Goal: Task Accomplishment & Management: Manage account settings

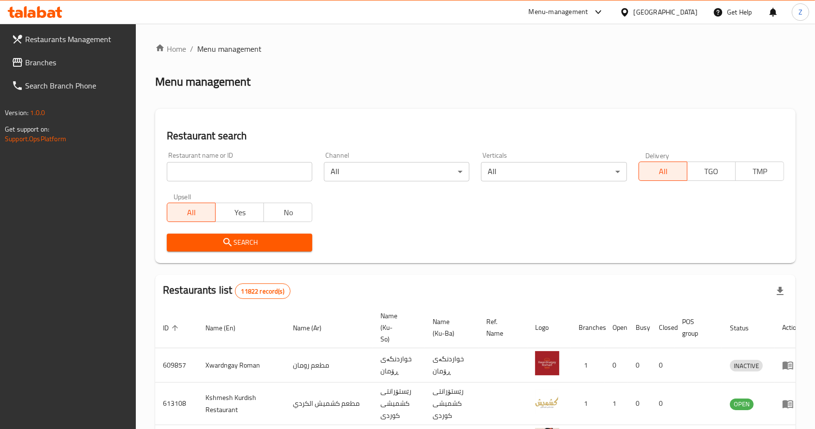
click at [245, 183] on div "Restaurant name or ID Restaurant name or ID" at bounding box center [239, 166] width 157 height 41
click at [246, 177] on input "search" at bounding box center [240, 171] width 146 height 19
type input "سر الدولمة"
click button "Search" at bounding box center [240, 243] width 146 height 18
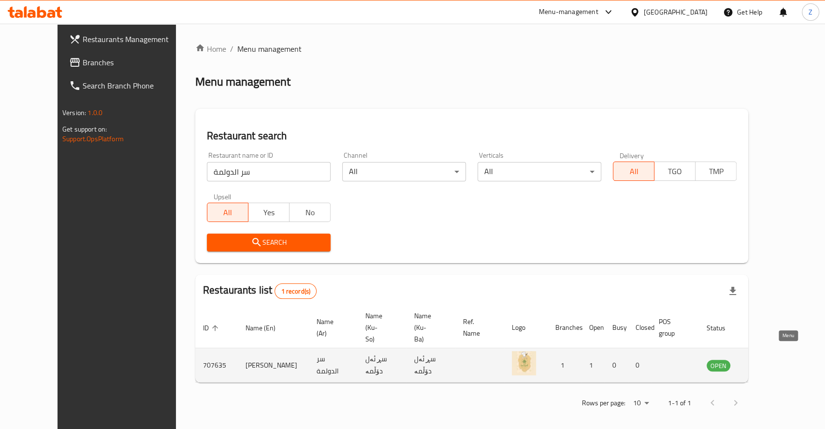
click at [769, 362] on icon "enhanced table" at bounding box center [763, 366] width 11 height 8
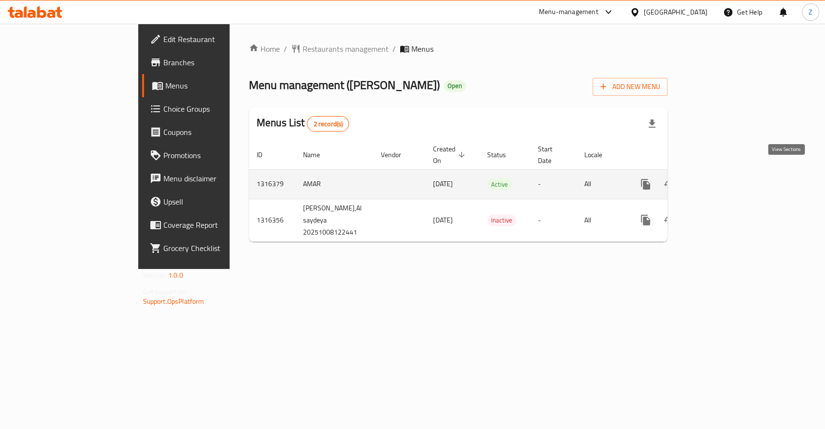
click at [721, 178] on icon "enhanced table" at bounding box center [716, 184] width 12 height 12
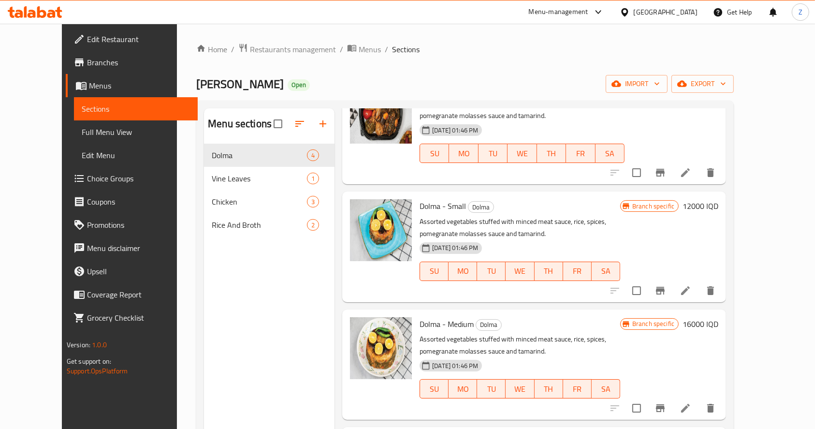
scroll to position [66, 0]
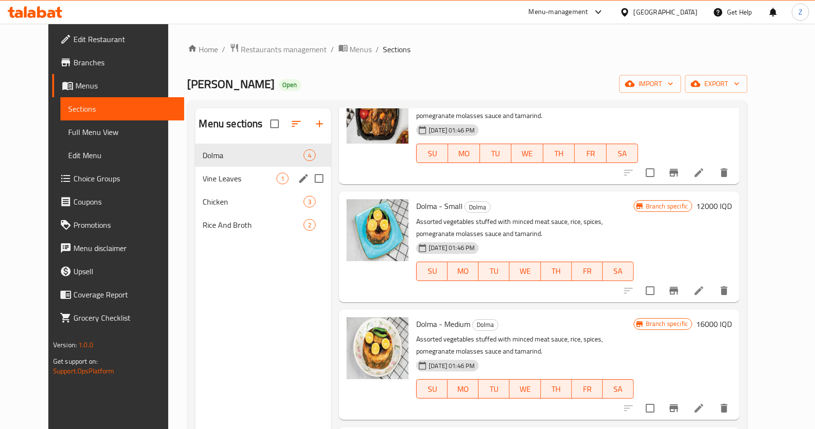
click at [232, 174] on span "Vine Leaves" at bounding box center [240, 179] width 74 height 12
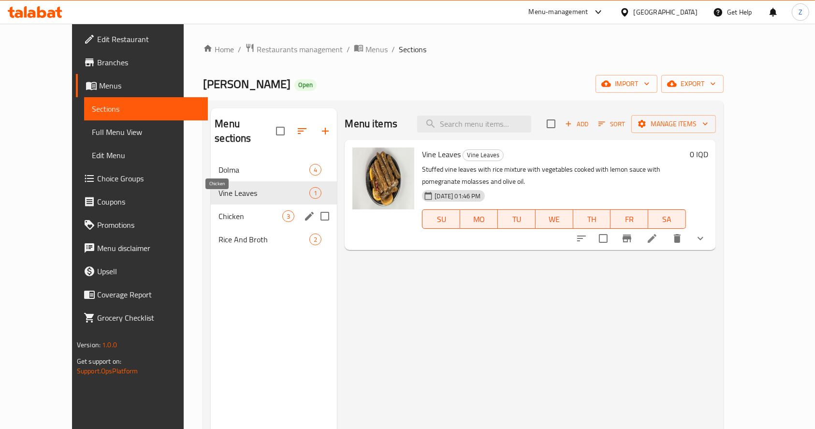
click at [219, 210] on span "Chicken" at bounding box center [251, 216] width 64 height 12
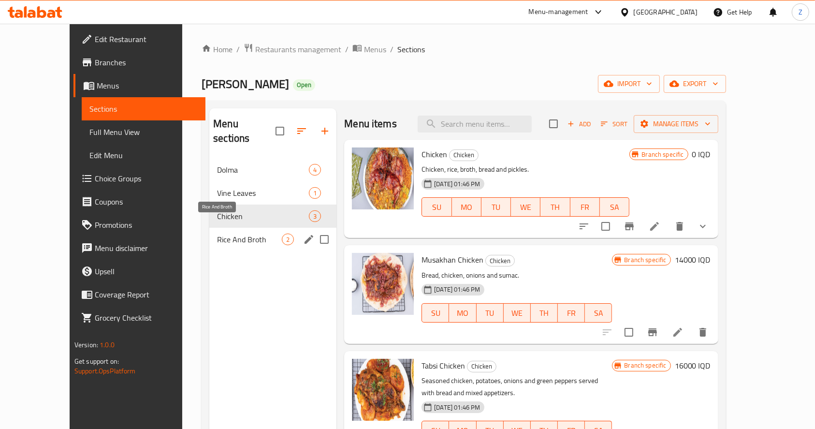
click at [217, 234] on span "Rice And Broth" at bounding box center [249, 240] width 65 height 12
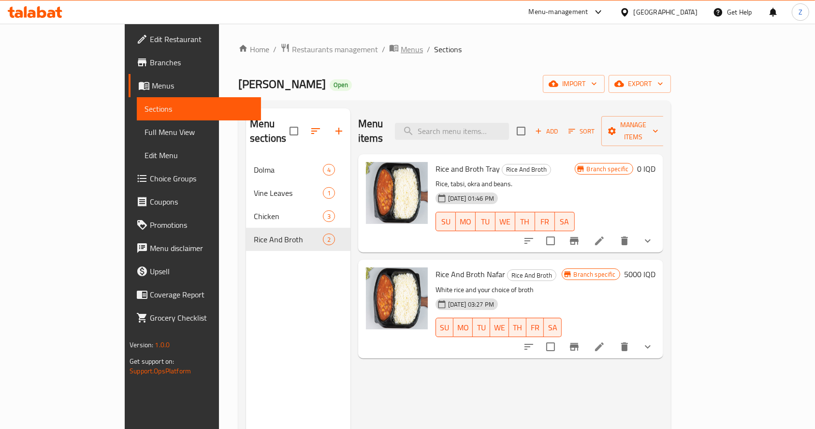
click at [401, 51] on span "Menus" at bounding box center [412, 50] width 22 height 12
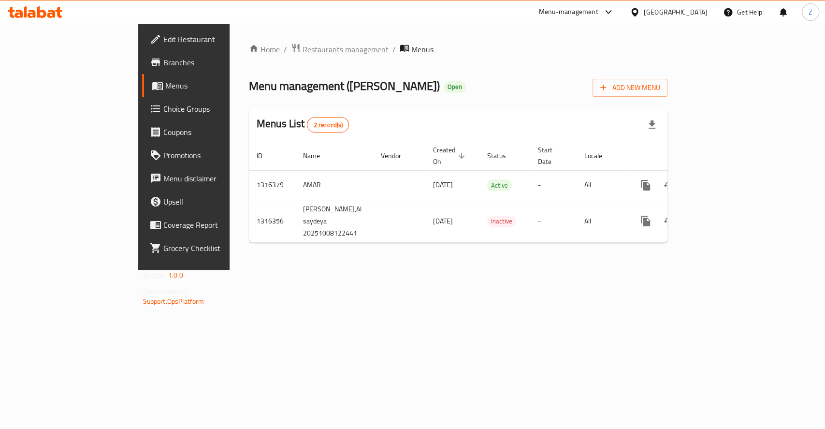
click at [303, 50] on span "Restaurants management" at bounding box center [346, 50] width 86 height 12
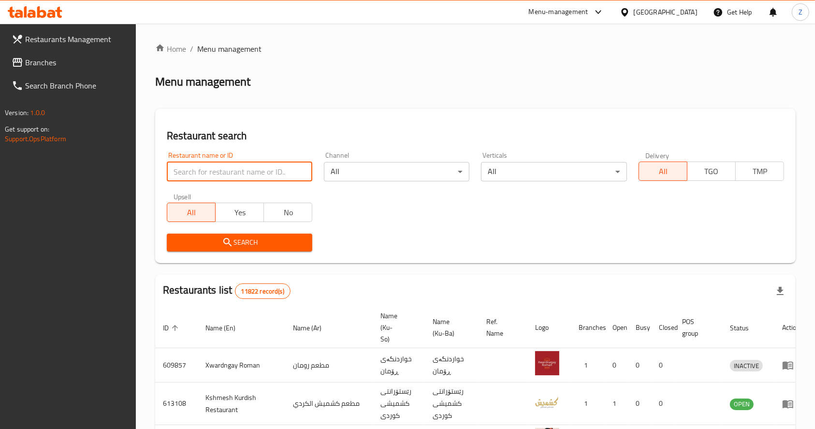
click at [260, 176] on input "search" at bounding box center [240, 171] width 146 height 19
click at [186, 179] on input "search" at bounding box center [240, 171] width 146 height 19
paste input "se [PERSON_NAME]"
click button "Search" at bounding box center [240, 243] width 146 height 18
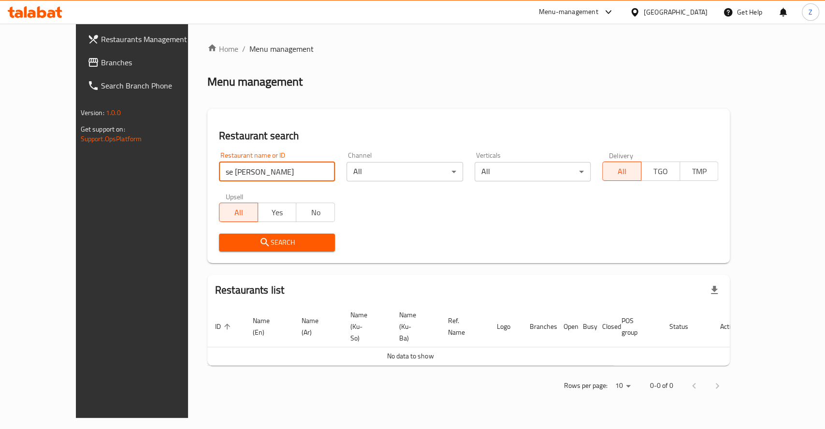
click at [219, 172] on input "se [PERSON_NAME]" at bounding box center [277, 171] width 116 height 19
type input "ser [PERSON_NAME]"
click at [259, 245] on icon "submit" at bounding box center [265, 242] width 12 height 12
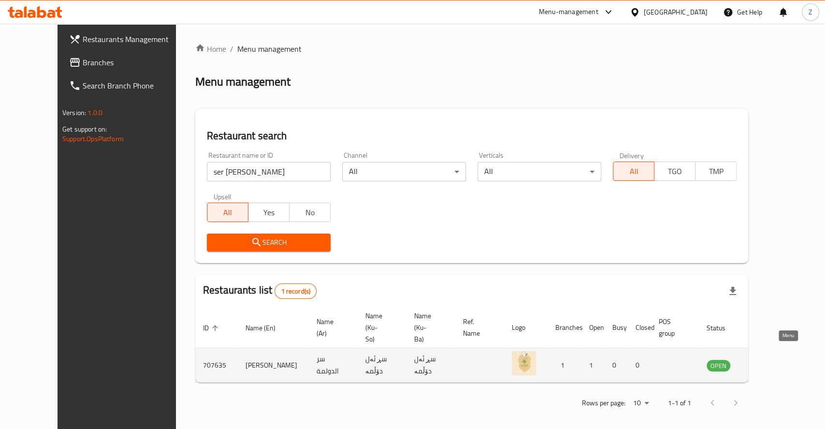
click at [767, 364] on icon "enhanced table" at bounding box center [765, 366] width 3 height 4
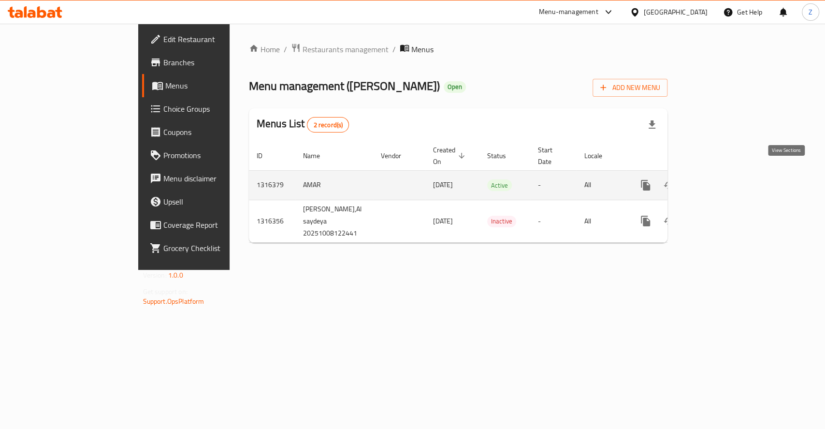
click at [721, 179] on icon "enhanced table" at bounding box center [716, 185] width 12 height 12
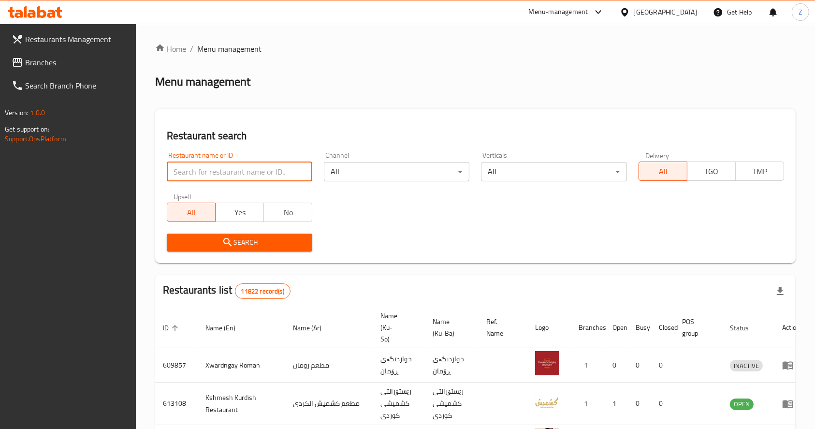
click at [190, 176] on input "search" at bounding box center [240, 171] width 146 height 19
click at [202, 172] on input "search" at bounding box center [240, 171] width 146 height 19
paste input "s"
click at [202, 172] on input "search" at bounding box center [240, 171] width 146 height 19
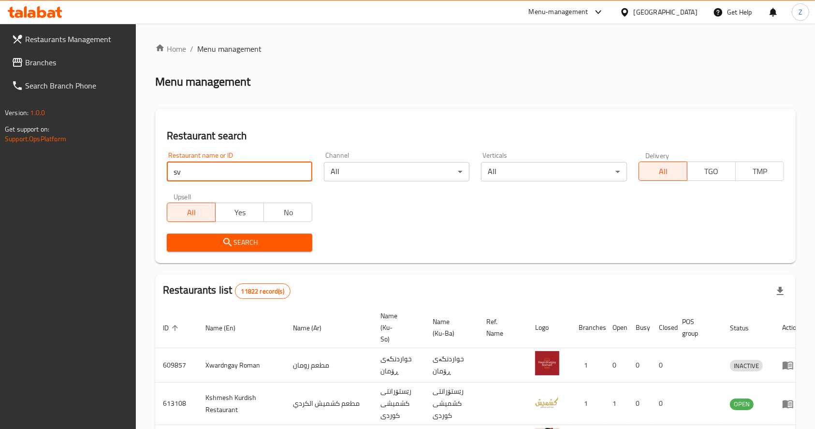
type input "s"
type input "سر الدولمة"
click button "Search" at bounding box center [240, 243] width 146 height 18
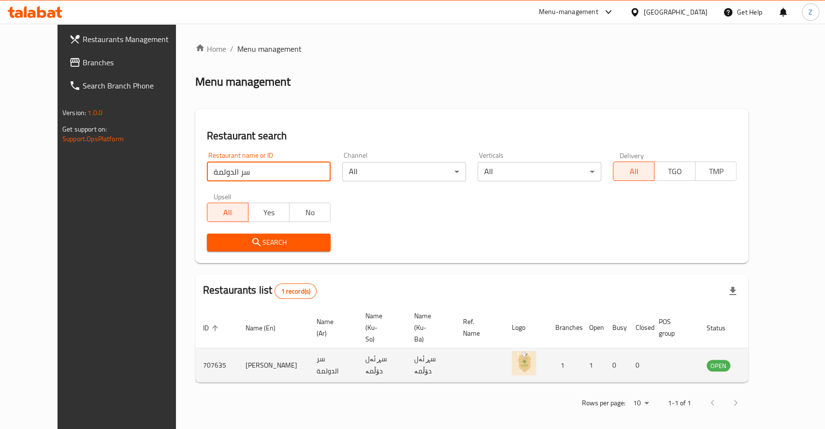
click at [775, 359] on link "enhanced table" at bounding box center [767, 365] width 18 height 12
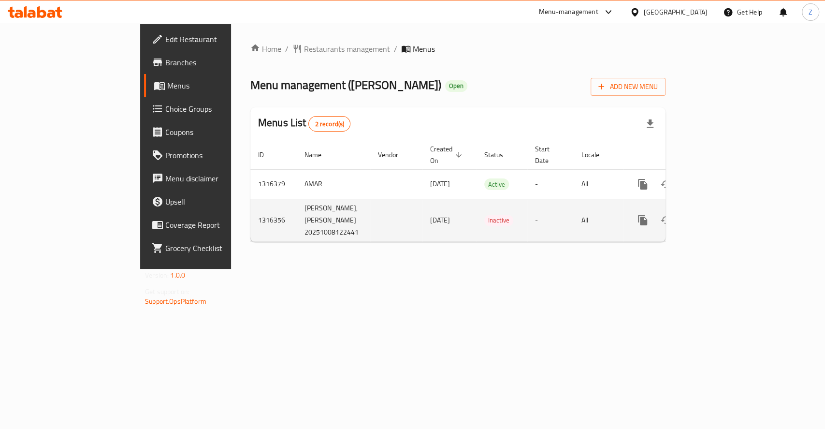
click at [423, 203] on td "[DATE]" at bounding box center [450, 220] width 54 height 43
drag, startPoint x: 392, startPoint y: 177, endPoint x: 628, endPoint y: 190, distance: 236.7
click at [423, 177] on td "[DATE]" at bounding box center [450, 183] width 54 height 29
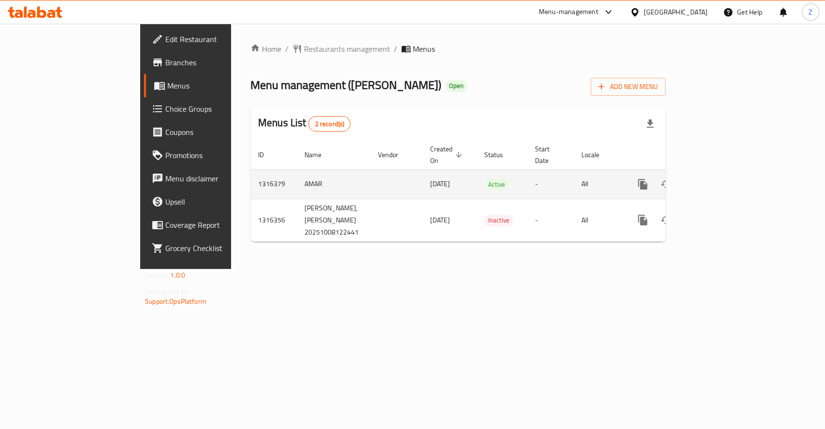
click at [724, 179] on link "enhanced table" at bounding box center [712, 184] width 23 height 23
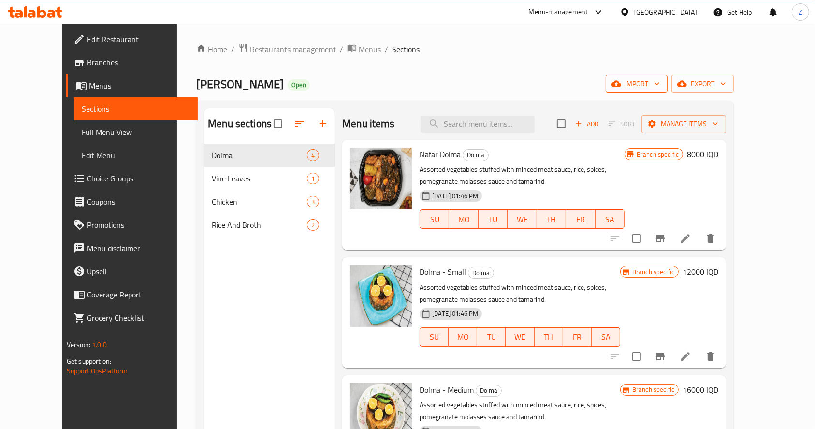
click at [660, 87] on span "import" at bounding box center [637, 84] width 46 height 12
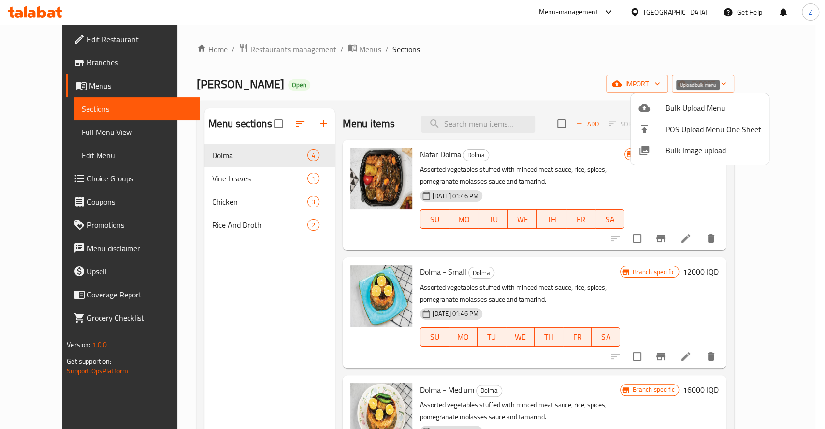
click at [692, 102] on span "Bulk Upload Menu" at bounding box center [714, 108] width 96 height 12
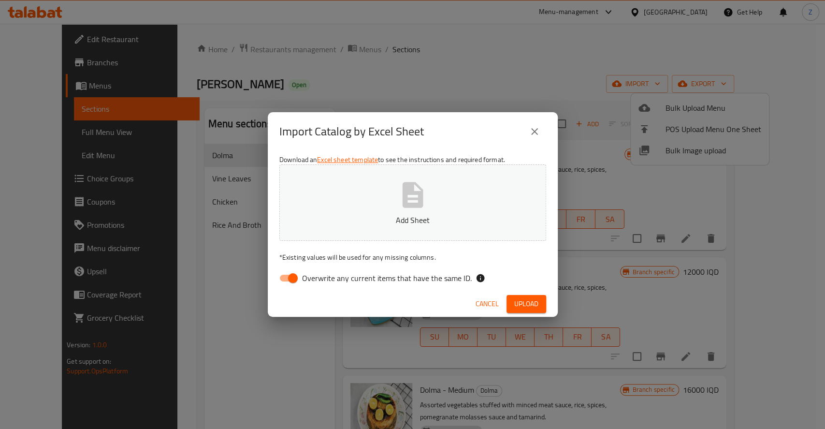
click at [456, 208] on button "Add Sheet" at bounding box center [412, 202] width 267 height 76
click at [286, 281] on input "Overwrite any current items that have the same ID." at bounding box center [292, 278] width 55 height 18
checkbox input "false"
click at [534, 307] on span "Upload" at bounding box center [526, 304] width 24 height 12
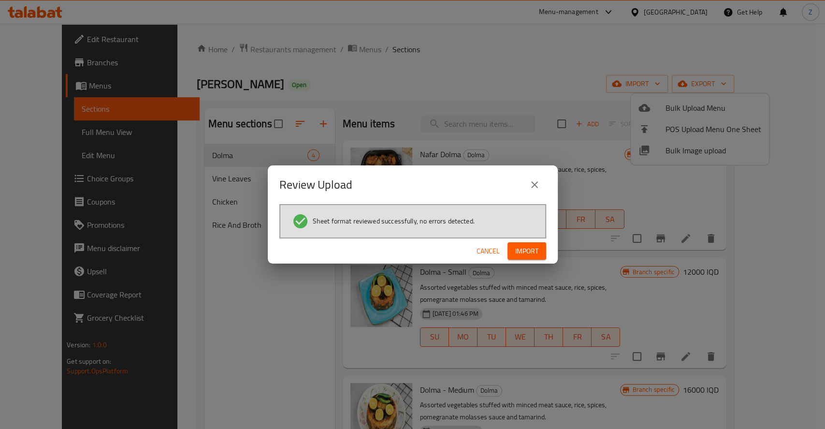
click at [541, 253] on button "Import" at bounding box center [527, 251] width 39 height 18
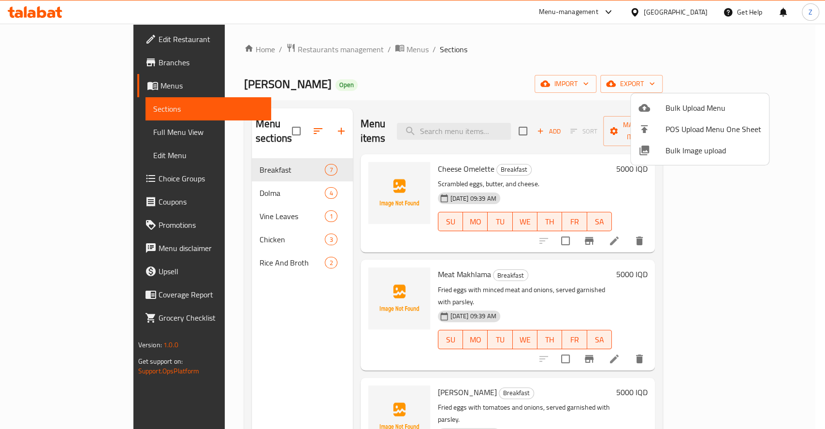
drag, startPoint x: 824, startPoint y: 245, endPoint x: 808, endPoint y: 242, distance: 16.7
click at [824, 245] on div at bounding box center [412, 214] width 825 height 429
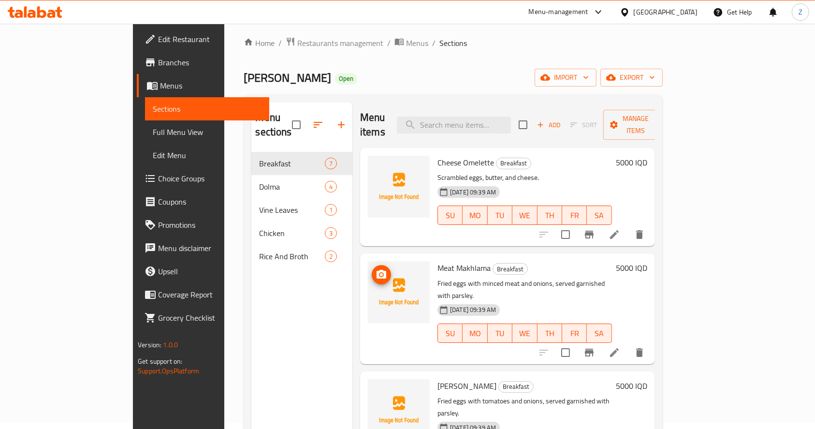
click at [370, 278] on img at bounding box center [399, 292] width 62 height 62
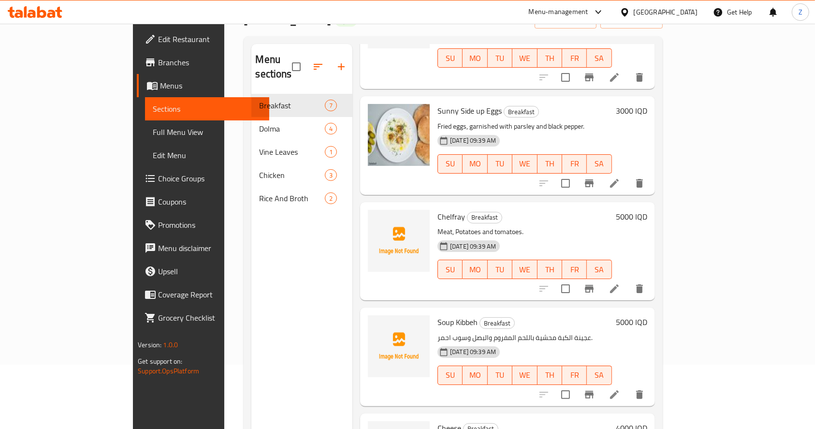
scroll to position [135, 0]
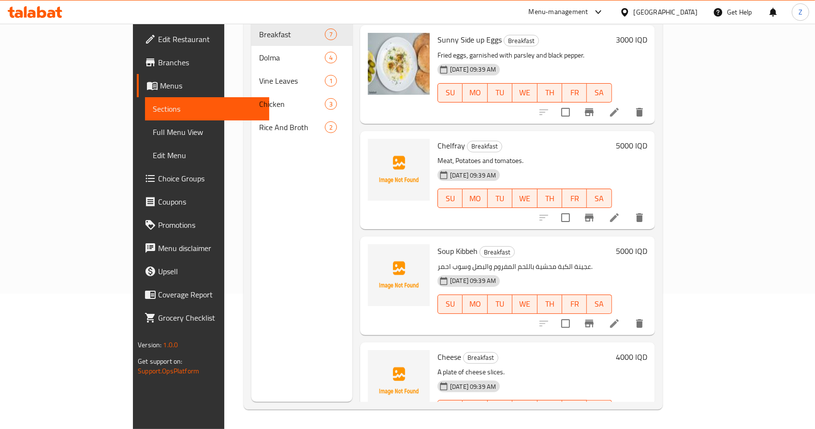
click at [490, 289] on div "Soup Kibbeh Breakfast عجينة الكبة محشية باللحم المفروم والبصل وسوب احمر. 13-10-…" at bounding box center [525, 285] width 182 height 90
click at [620, 423] on icon at bounding box center [615, 429] width 12 height 12
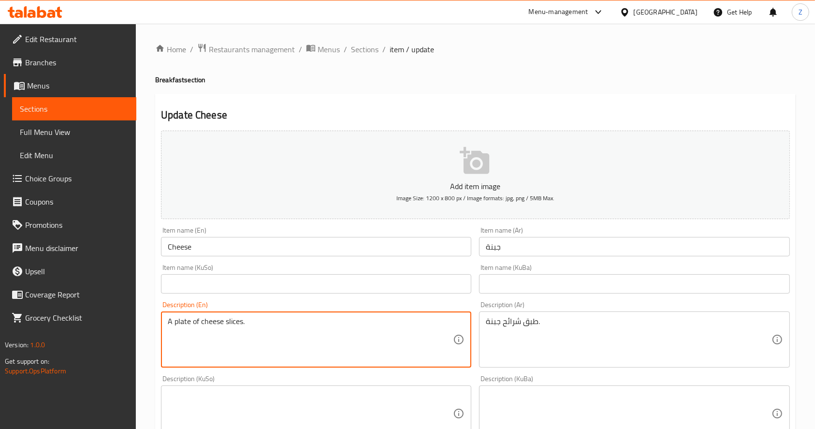
drag, startPoint x: 315, startPoint y: 324, endPoint x: 335, endPoint y: 330, distance: 20.7
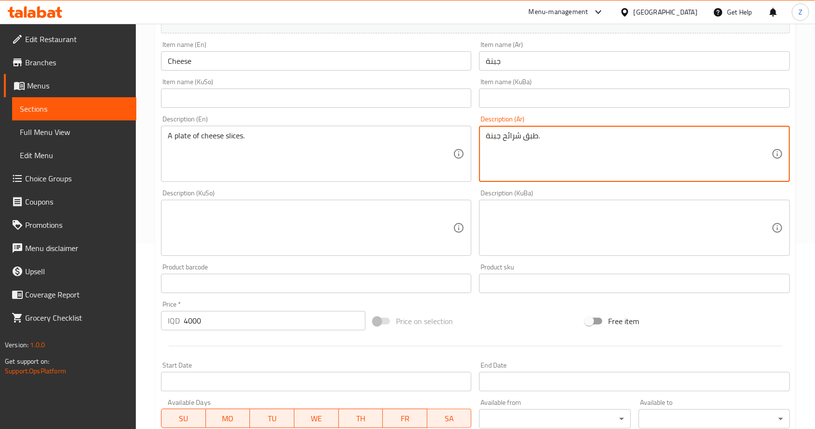
scroll to position [365, 0]
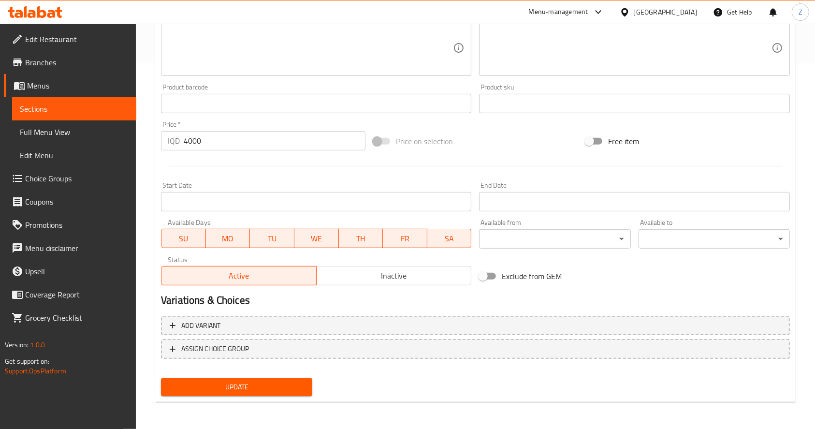
click at [276, 390] on span "Update" at bounding box center [237, 387] width 136 height 12
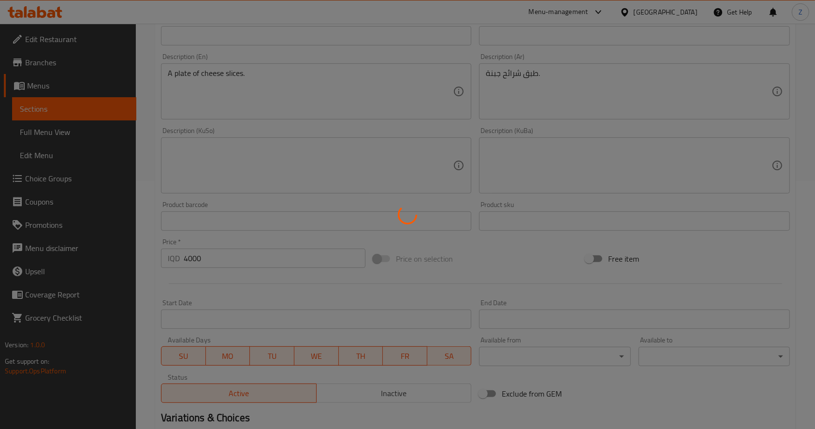
scroll to position [0, 0]
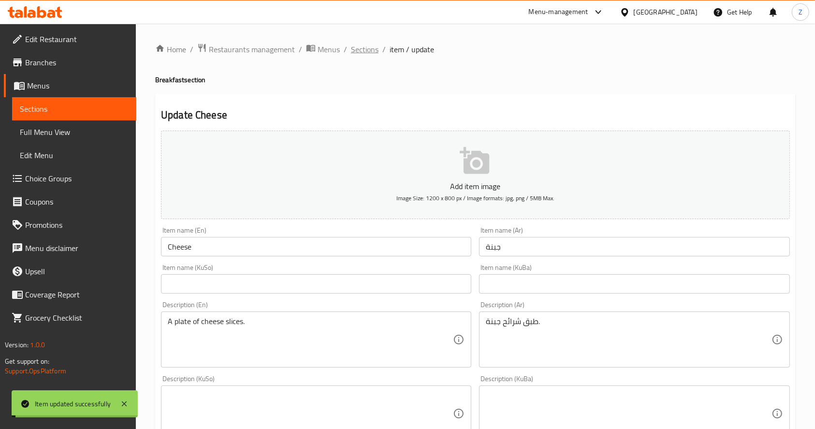
click at [372, 47] on span "Sections" at bounding box center [365, 50] width 28 height 12
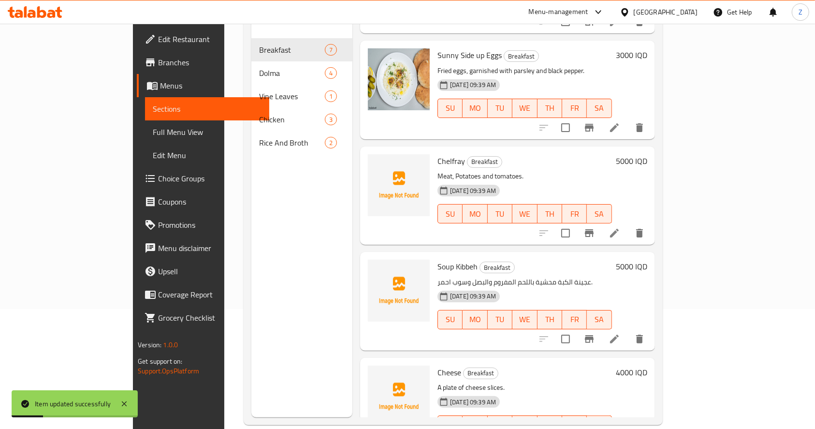
scroll to position [135, 0]
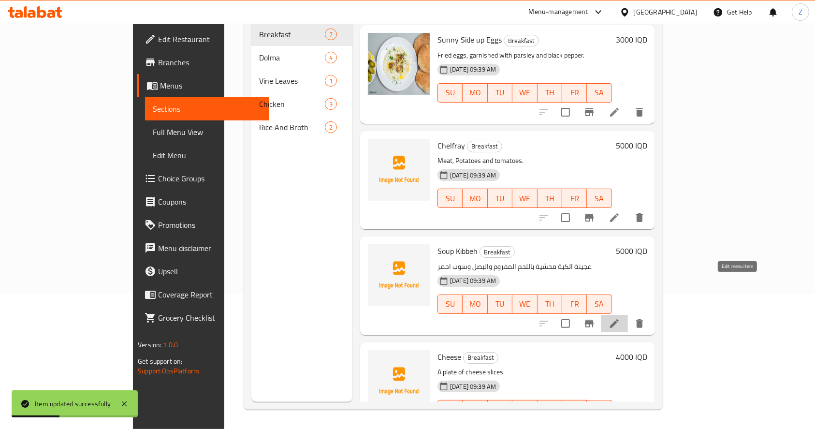
click at [620, 318] on icon at bounding box center [615, 324] width 12 height 12
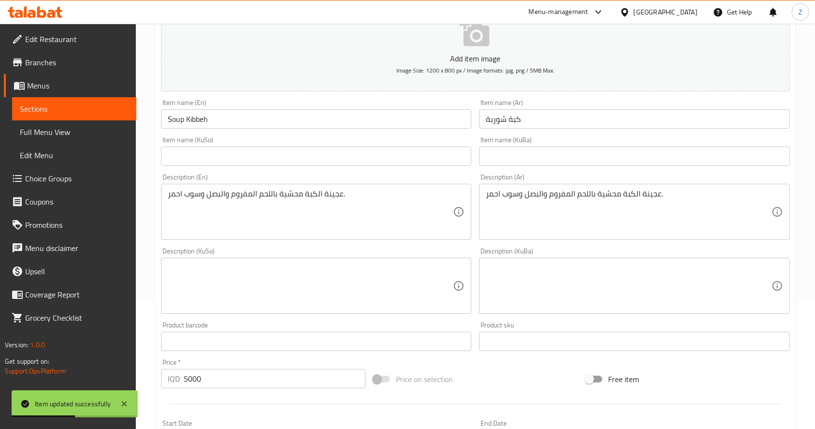
scroll to position [129, 0]
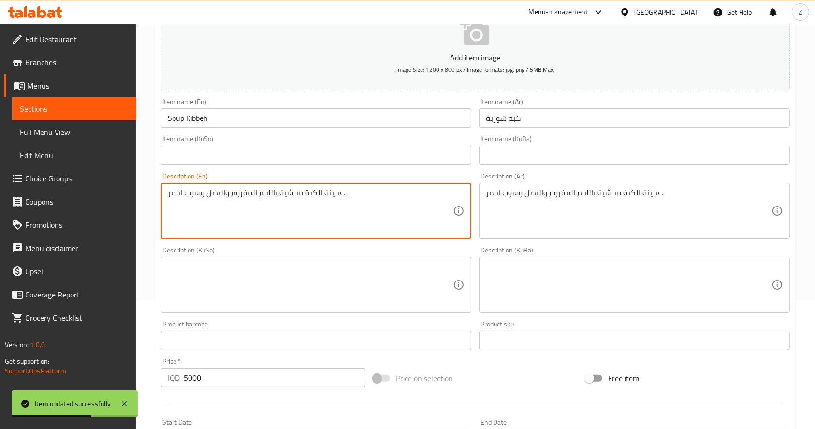
drag, startPoint x: 387, startPoint y: 191, endPoint x: 180, endPoint y: 188, distance: 206.5
click at [291, 196] on textarea "عجينة الكبة محشية باللحم المفروم والبصل وسوب احمر." at bounding box center [310, 211] width 285 height 46
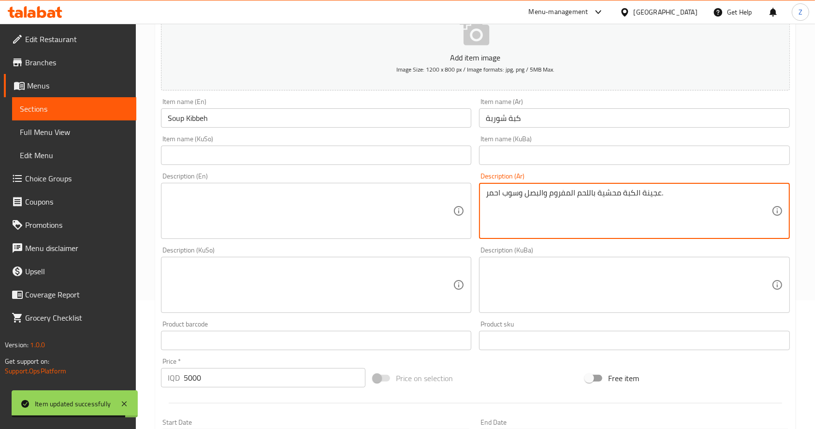
drag, startPoint x: 507, startPoint y: 213, endPoint x: 685, endPoint y: 211, distance: 177.9
click at [508, 213] on textarea "عجينة الكبة محشية باللحم المفروم والبصل وسوب احمر." at bounding box center [628, 211] width 285 height 46
click at [740, 208] on textarea "عجينة الكبة محشية باللحم المفروم والبصل وسوب احمر." at bounding box center [628, 211] width 285 height 46
click at [472, 189] on div "Description (En) Description (En)" at bounding box center [316, 206] width 318 height 74
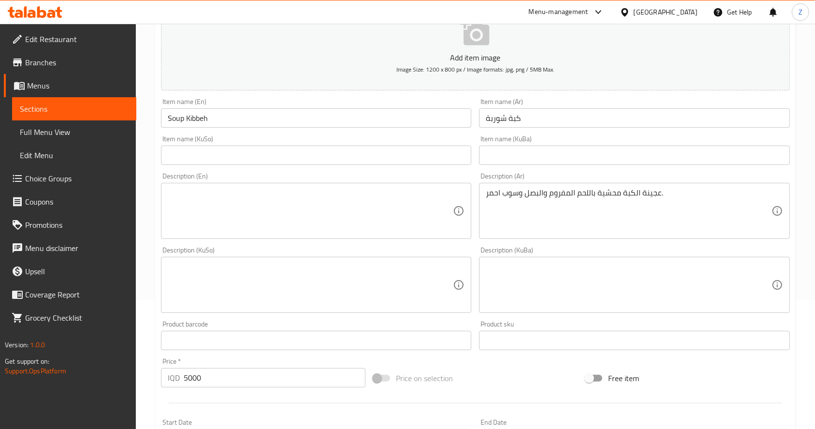
click at [483, 194] on div "عجينة الكبة محشية باللحم المفروم والبصل وسوب احمر. Description (Ar)" at bounding box center [634, 211] width 310 height 56
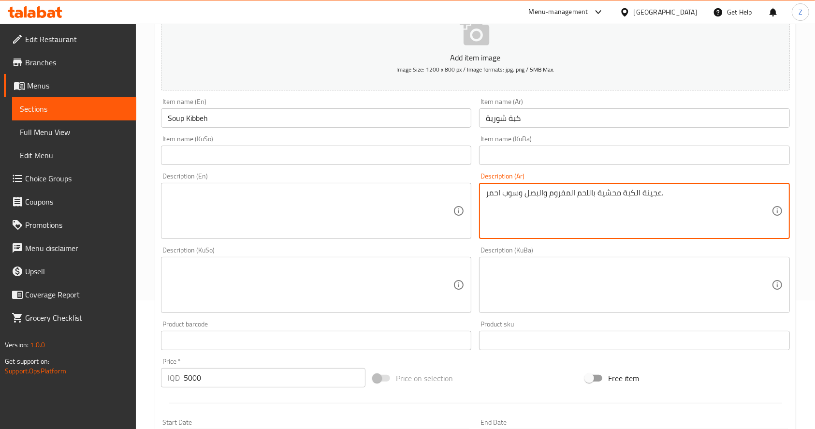
click at [488, 195] on textarea "عجينة الكبة محشية باللحم المفروم والبصل وسوب احمر." at bounding box center [628, 211] width 285 height 46
click at [486, 195] on textarea "عجينة الكبة محشية باللحم المفروم والبصل وسوب احمر." at bounding box center [628, 211] width 285 height 46
click at [499, 193] on textarea "عجينة الكبة محشية باللحم المفروم والبصل وسوب احمر." at bounding box center [628, 211] width 285 height 46
paste textarea "عجينة الكبة محشية باللحم المفروم والبصل وسوب احمر."
drag, startPoint x: 487, startPoint y: 204, endPoint x: 714, endPoint y: 206, distance: 226.3
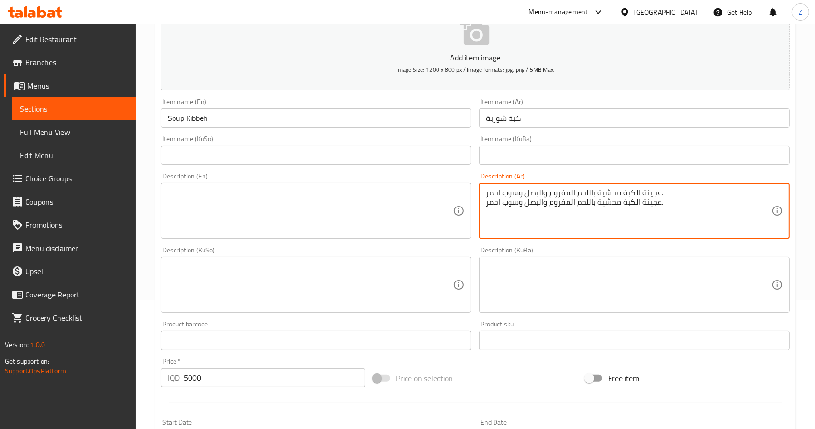
click at [714, 206] on textarea "عجينة الكبة محشية باللحم المفروم والبصل وسوب احمر. عجينة الكبة محشية باللحم الم…" at bounding box center [628, 211] width 285 height 46
click at [700, 208] on textarea "عجينة الكبة محشية باللحم المفروم والبصل وسوب احمر. عجينة الكبة محشية باللحم الم…" at bounding box center [628, 211] width 285 height 46
click at [688, 219] on textarea "عجينة الكبة محشية باللحم المفروم والبصل وسوب احمر. عجينة الكبة محشية باللحم الم…" at bounding box center [628, 211] width 285 height 46
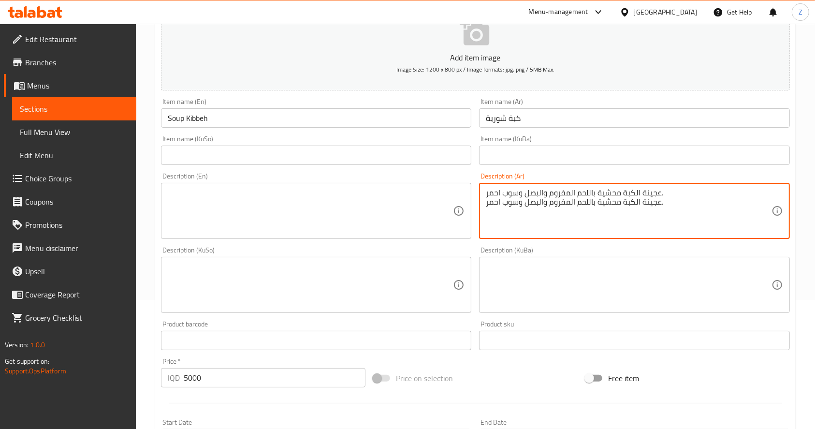
drag, startPoint x: 699, startPoint y: 207, endPoint x: 406, endPoint y: 214, distance: 292.6
click at [406, 214] on div "Add item image Image Size: 1200 x 800 px / Image formats: jpg, png / 5MB Max. I…" at bounding box center [475, 262] width 637 height 528
type textarea "عجينة الكبة محشية باللحم المفروم والبصل وسوب احمر."
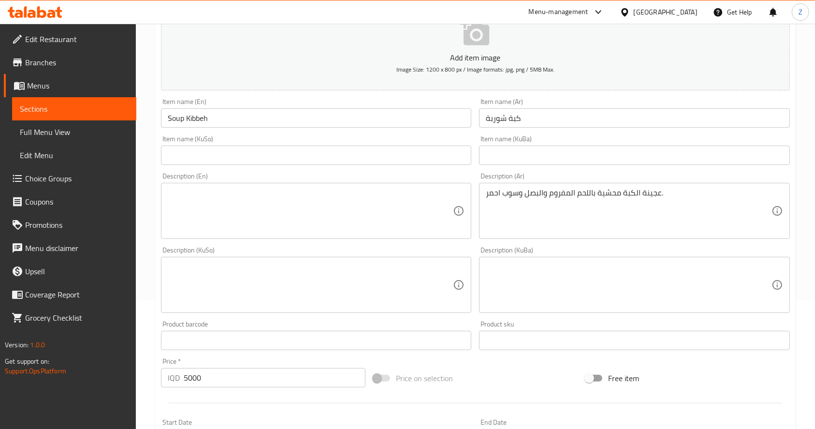
click at [208, 199] on textarea at bounding box center [310, 211] width 285 height 46
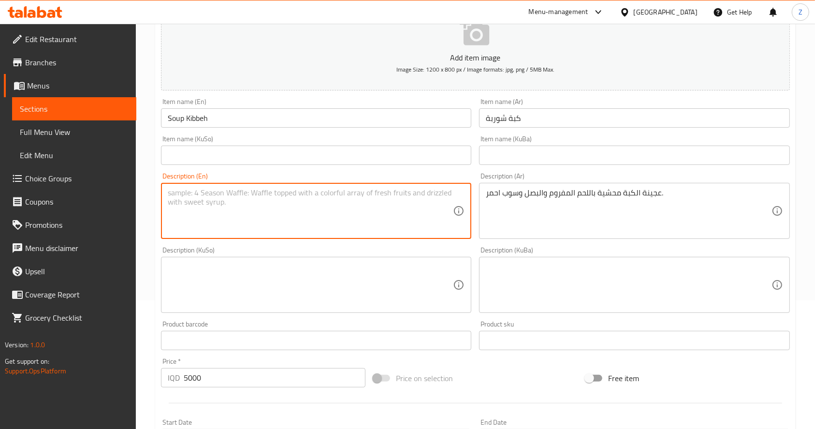
paste textarea "Kibbeh dough stuffed with minced meat, onions and red soup."
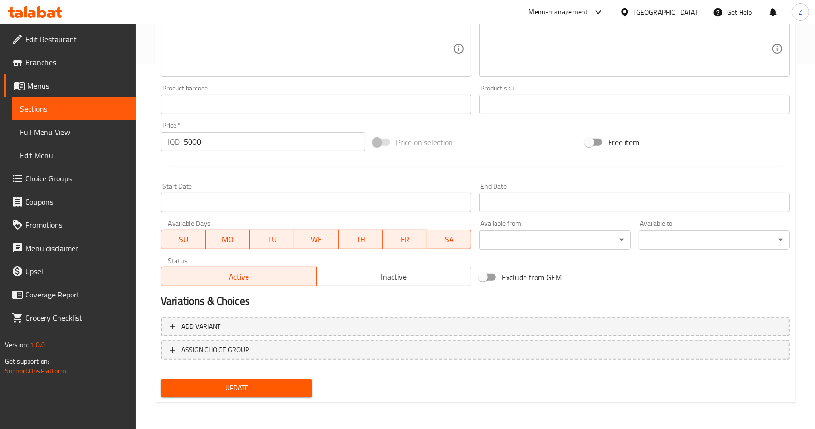
scroll to position [365, 0]
type textarea "Kibbeh dough stuffed with minced meat, onions and red soup."
click at [251, 381] on span "Update" at bounding box center [237, 387] width 136 height 12
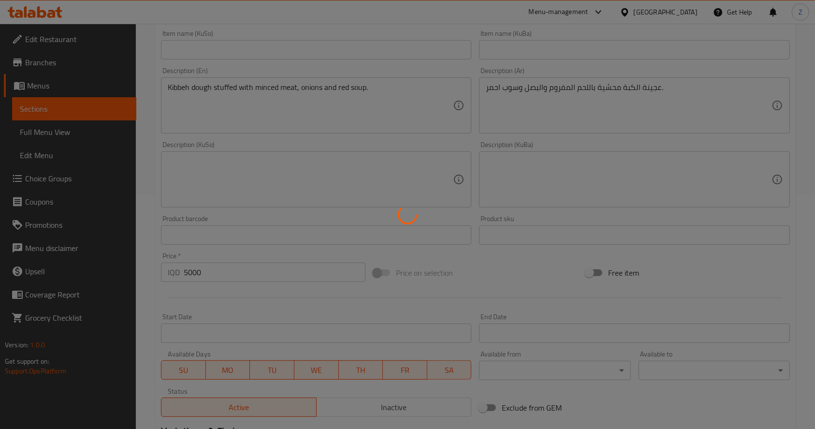
scroll to position [0, 0]
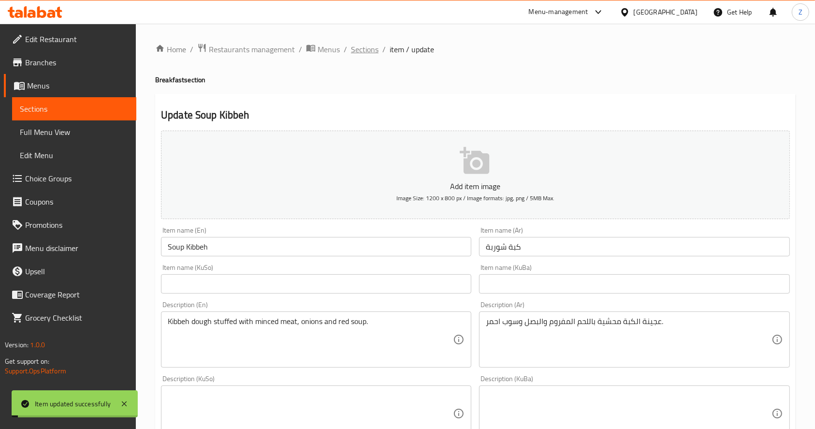
click at [358, 44] on span "Sections" at bounding box center [365, 50] width 28 height 12
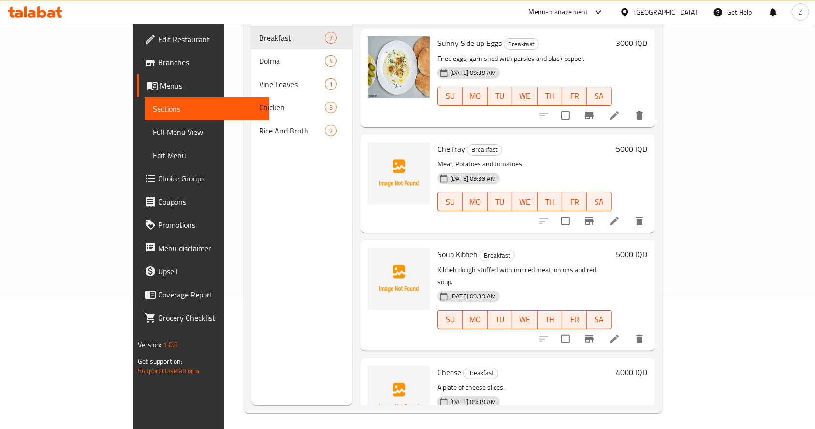
scroll to position [135, 0]
